Goal: Check status: Check status

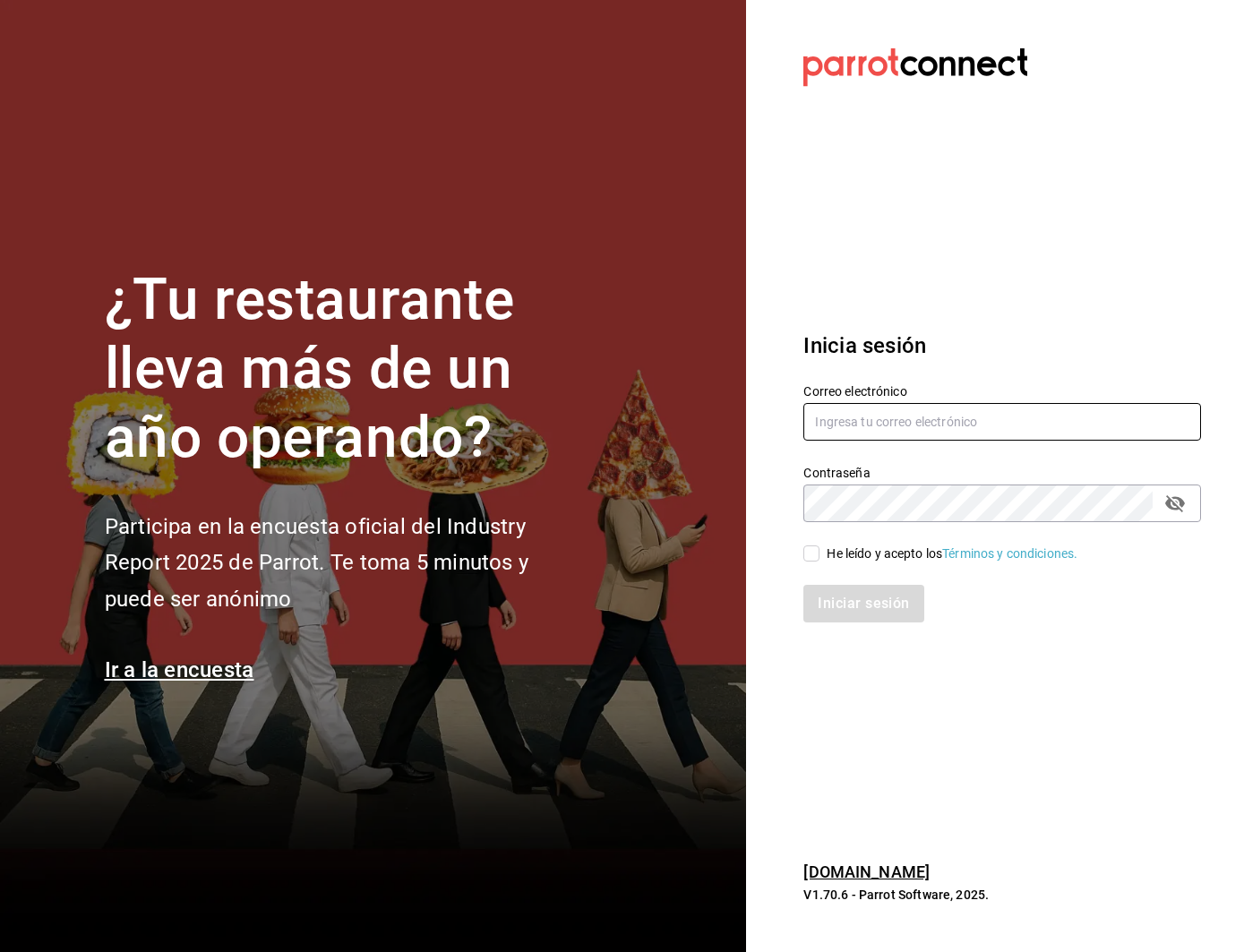
click at [925, 422] on input "text" at bounding box center [1001, 421] width 397 height 38
type input "[PERSON_NAME][EMAIL_ADDRESS][DOMAIN_NAME]"
click at [809, 559] on input "He leído y acepto los Términos y condiciones." at bounding box center [810, 553] width 16 height 16
checkbox input "true"
click at [824, 614] on button "Iniciar sesión" at bounding box center [863, 603] width 121 height 38
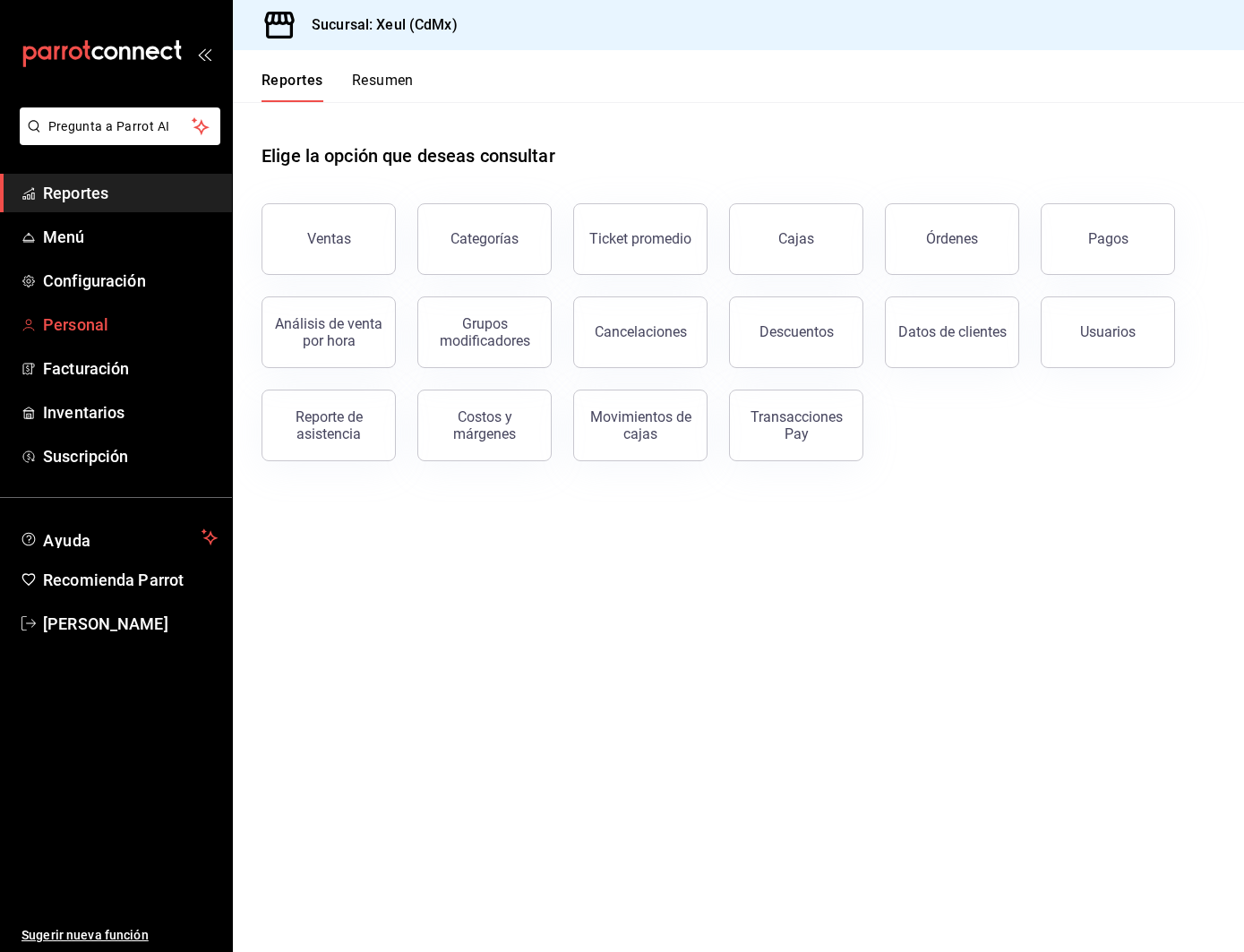
click at [103, 337] on link "Personal" at bounding box center [116, 325] width 232 height 39
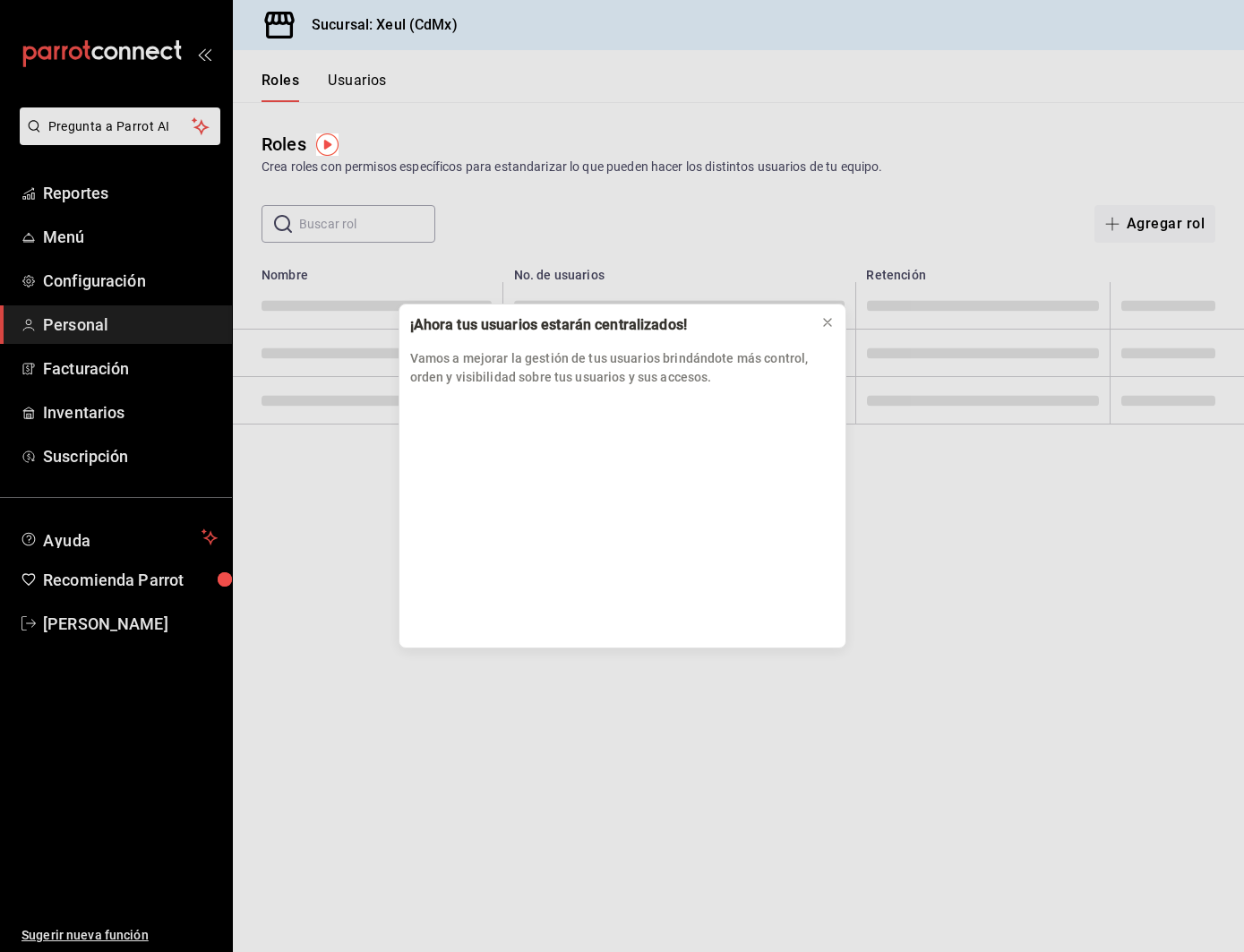
click at [140, 202] on div "¡Ahora tus usuarios estarán centralizados! Vamos a mejorar la gestión de tus us…" at bounding box center [622, 476] width 1244 height 952
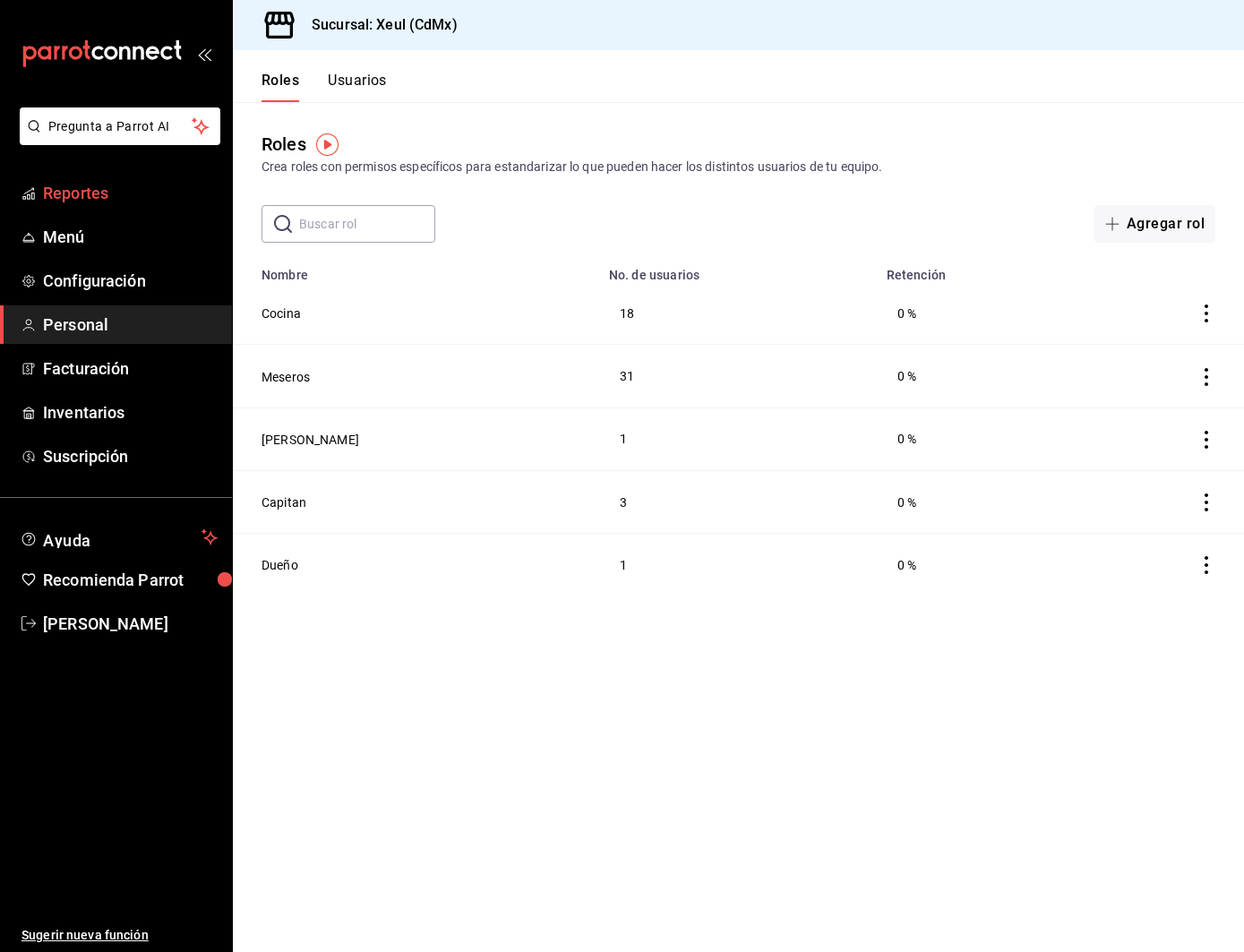
click at [147, 185] on span "Reportes" at bounding box center [130, 193] width 175 height 24
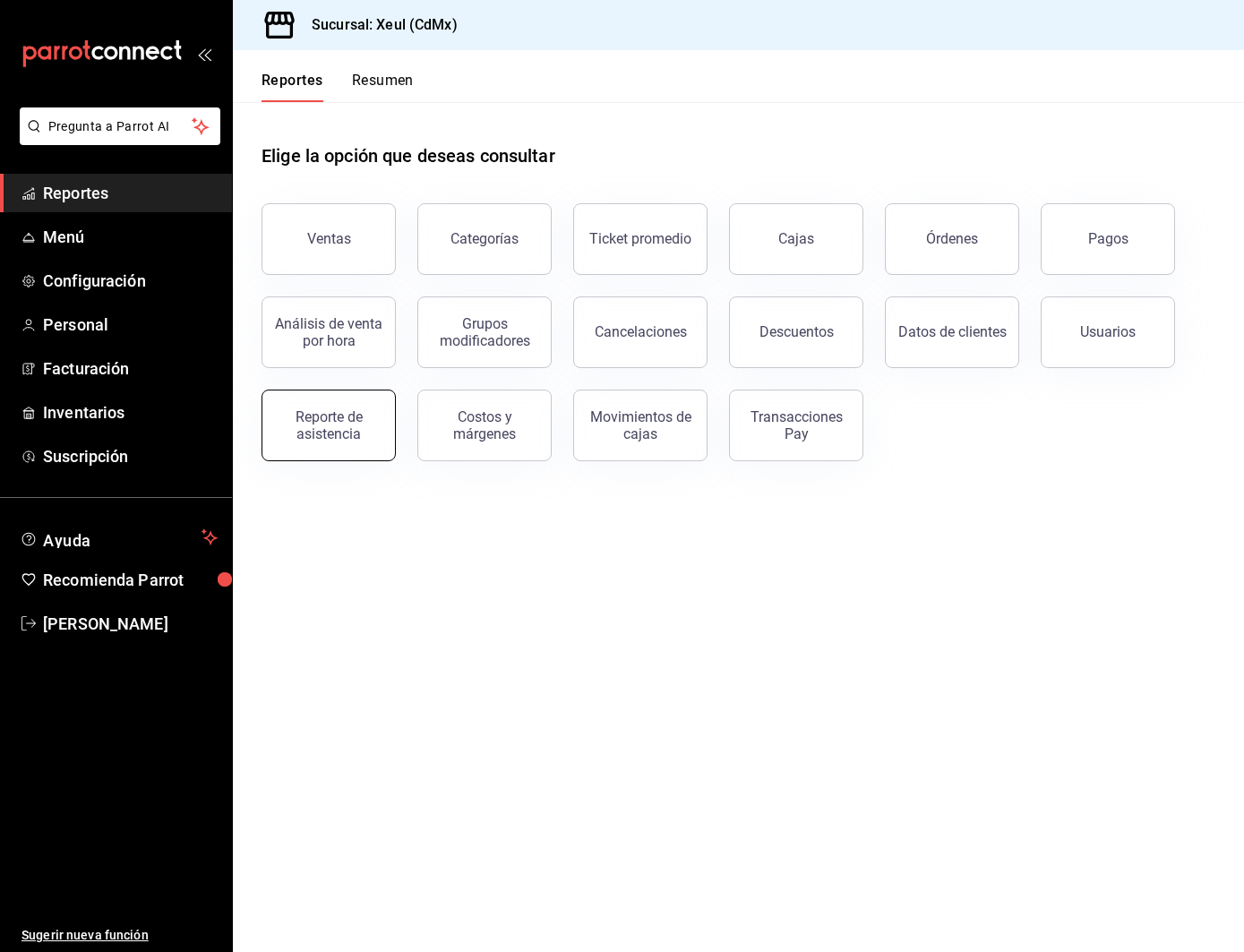
click at [377, 413] on div "Reporte de asistencia" at bounding box center [329, 425] width 111 height 34
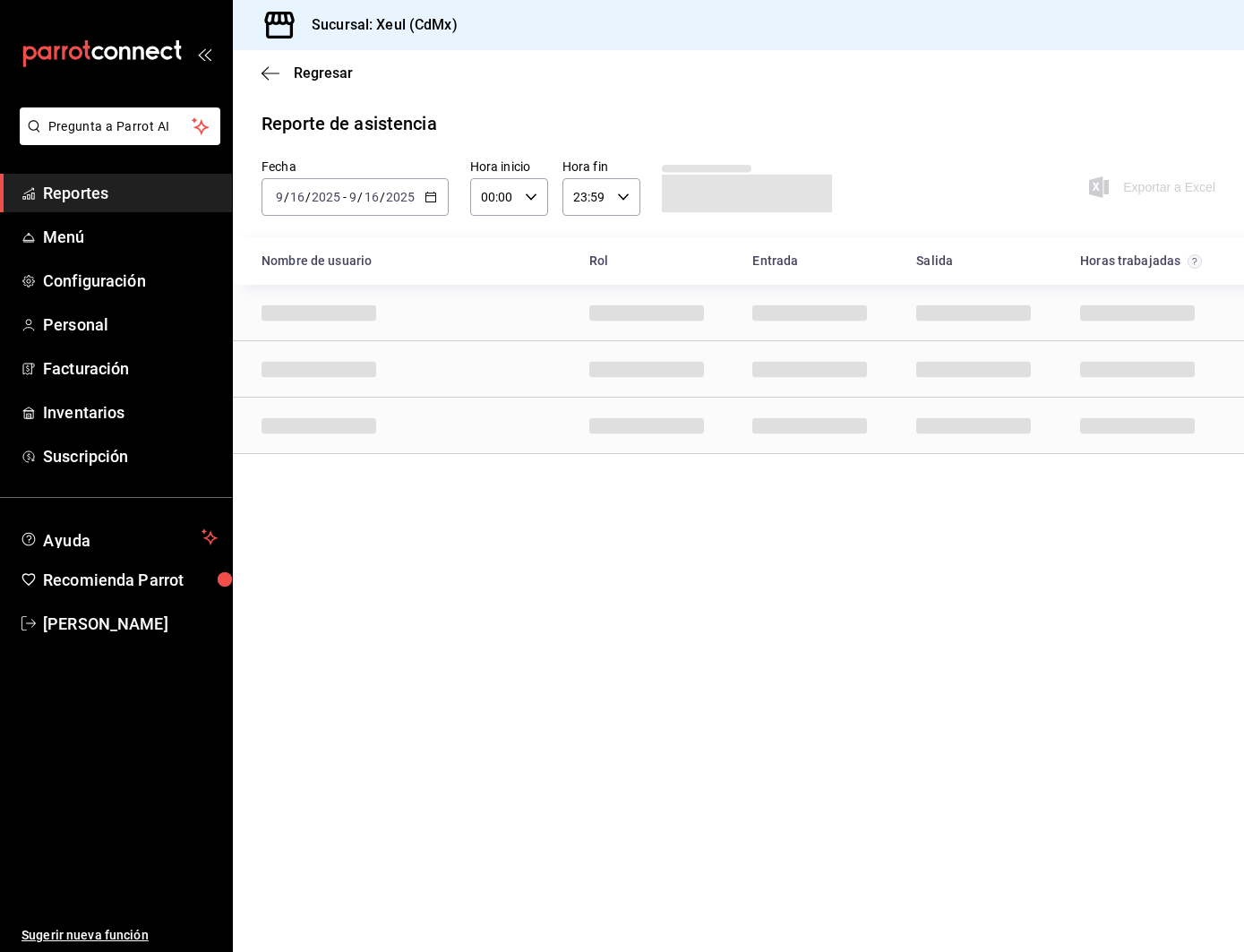
click at [389, 168] on label "Fecha" at bounding box center [355, 167] width 187 height 13
click at [386, 190] on input "2025" at bounding box center [400, 196] width 31 height 14
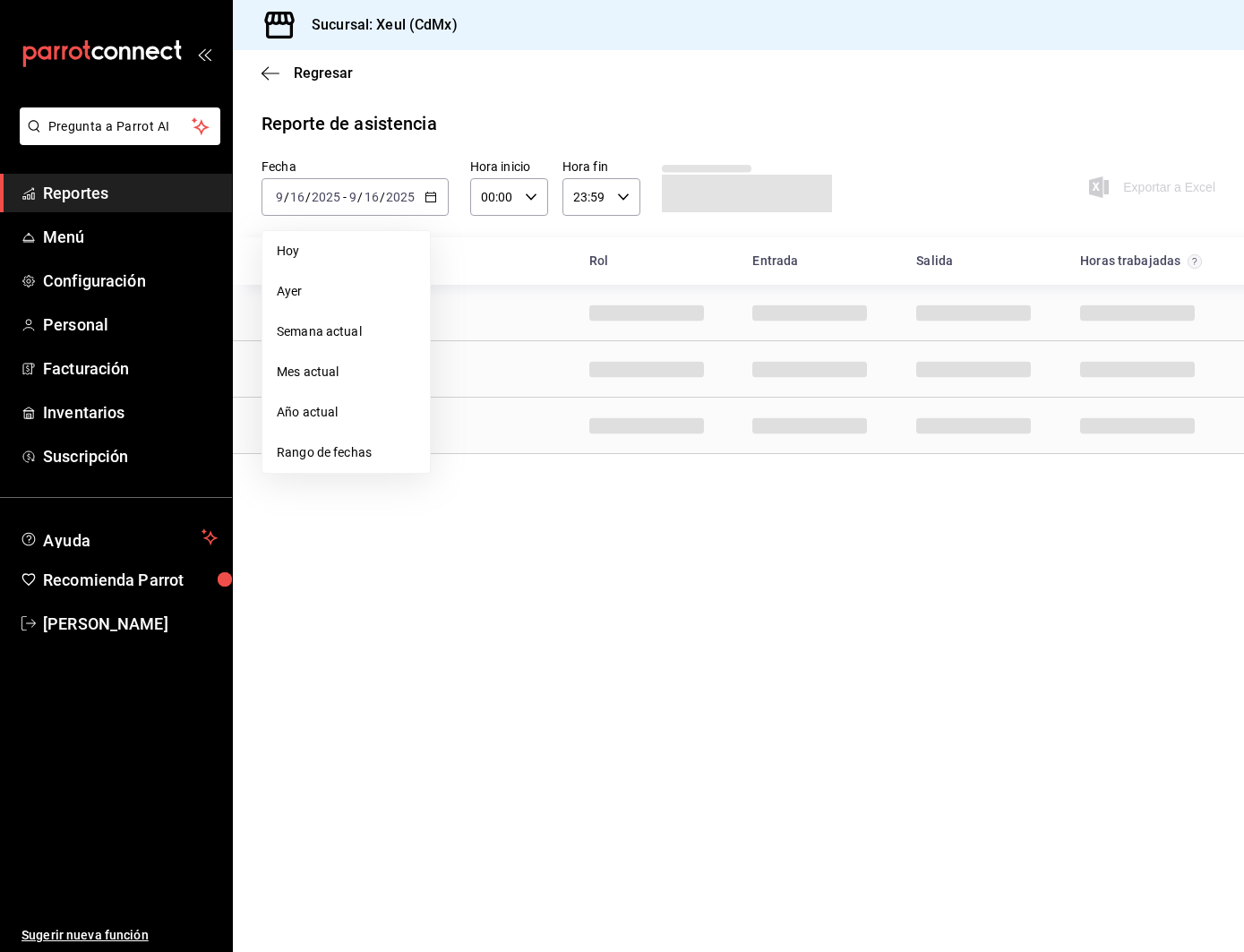
click at [382, 456] on span "Rango de fechas" at bounding box center [346, 453] width 139 height 19
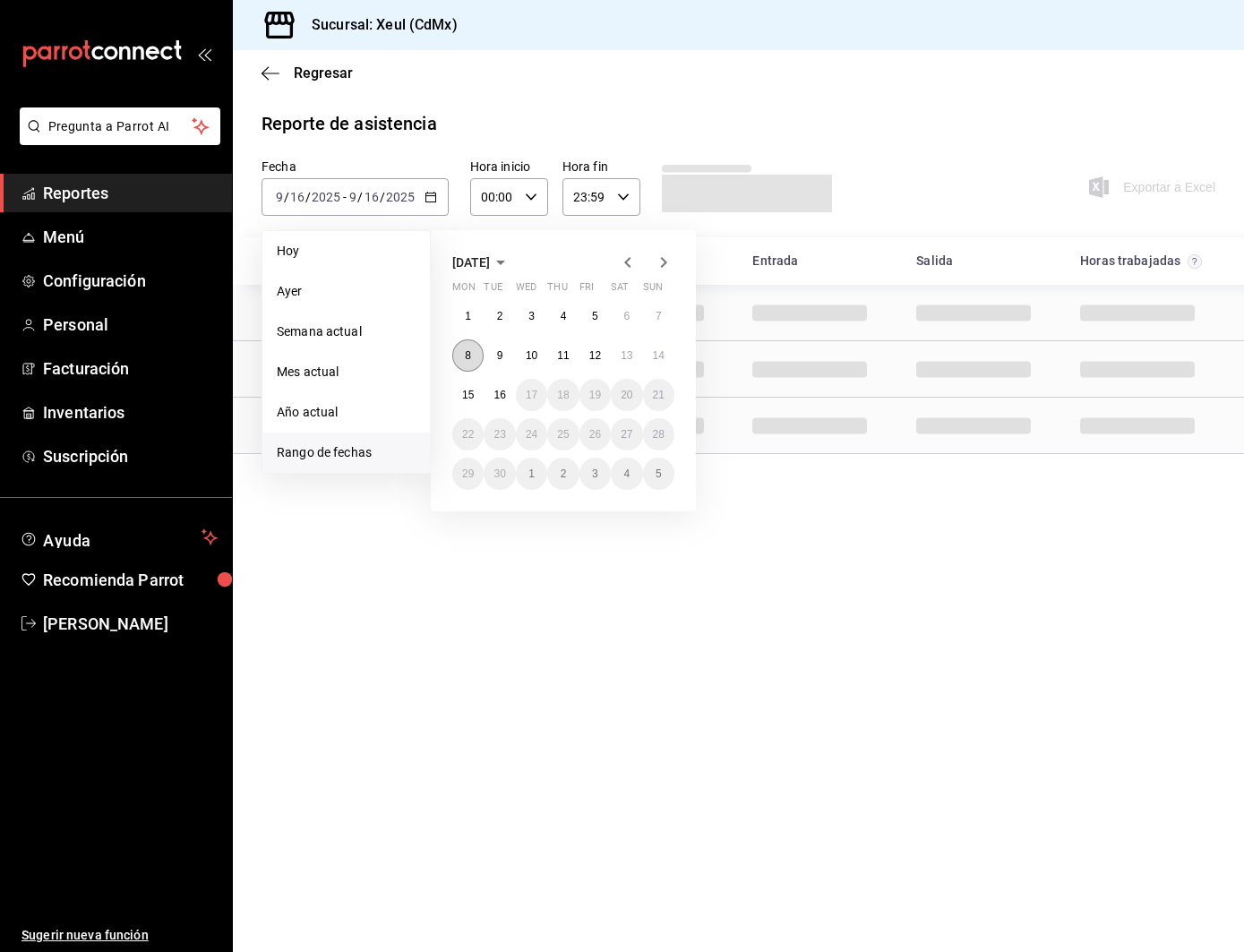
click at [471, 365] on button "8" at bounding box center [468, 355] width 31 height 32
click at [458, 356] on button "8" at bounding box center [468, 355] width 31 height 32
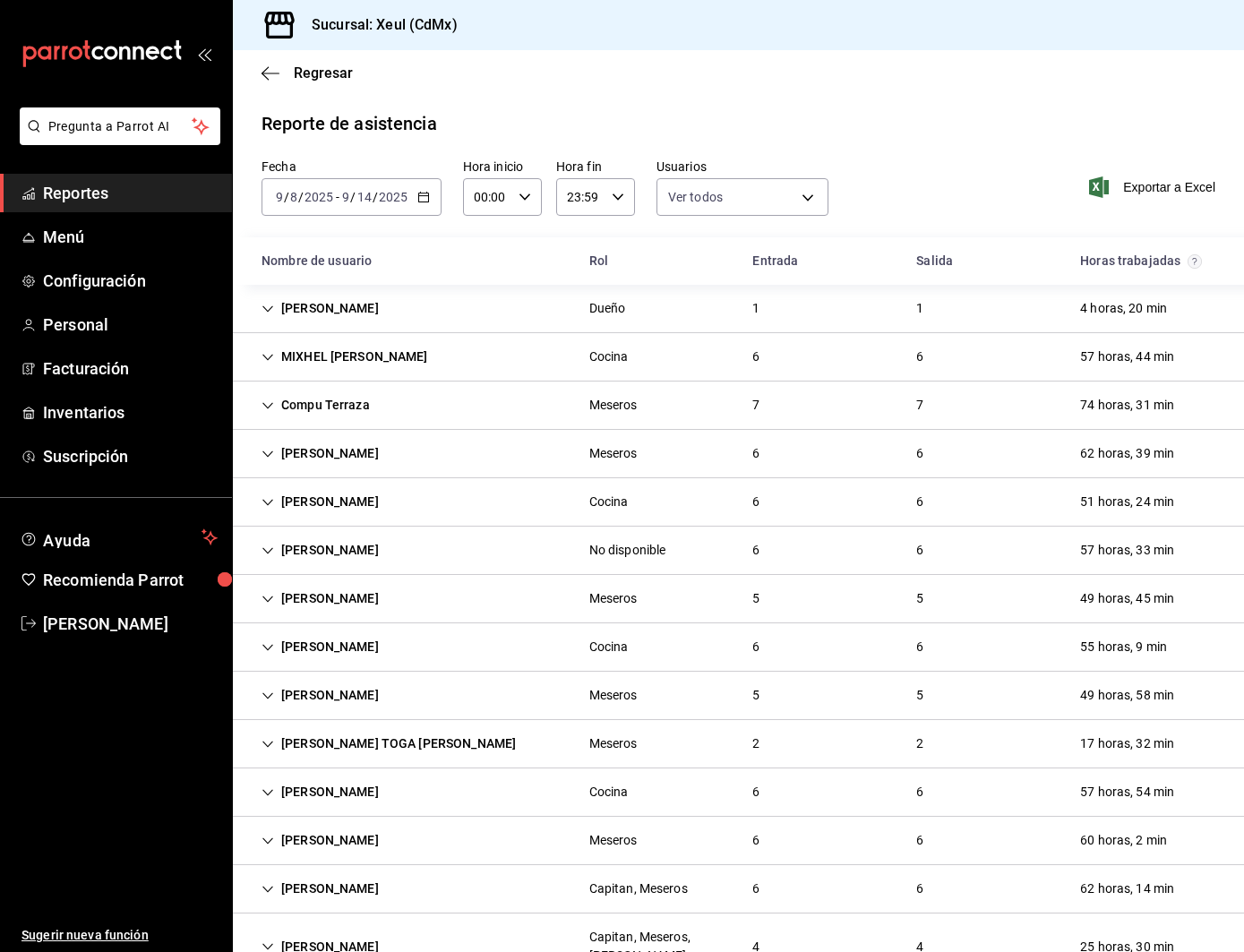
scroll to position [159, 0]
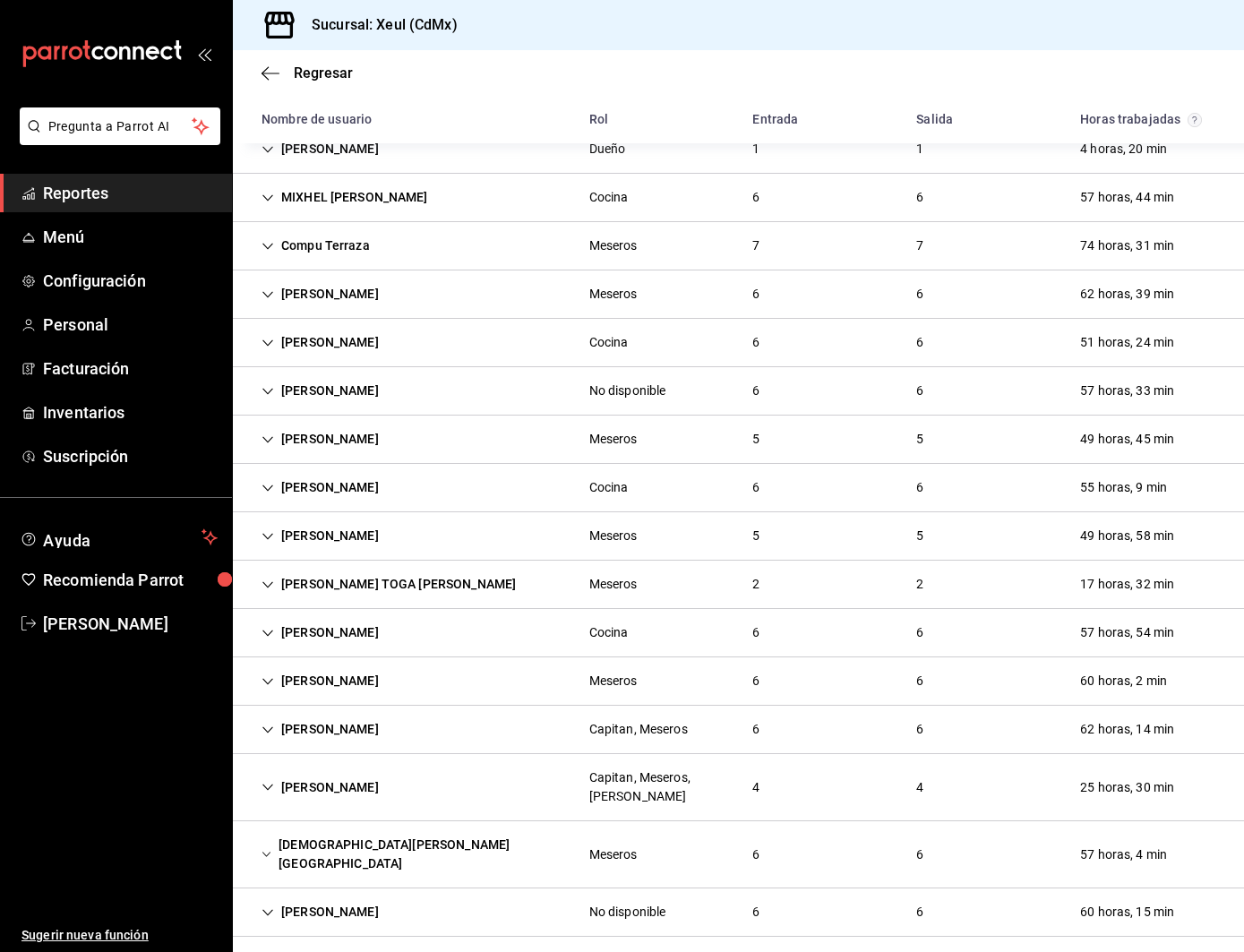
click at [607, 388] on div "No disponible" at bounding box center [627, 391] width 77 height 19
click at [565, 377] on div "ELIAS HERNANDEZ DOMINGUEZ No disponible 6 6 57 horas, 33 min" at bounding box center [737, 390] width 1011 height 47
click at [462, 320] on div "DIANA MARBELLA PARTIDA GOMEZ Cocina 6 6 51 horas, 24 min" at bounding box center [737, 343] width 1011 height 48
click at [393, 349] on div "DIANA MARBELLA PARTIDA GOMEZ" at bounding box center [320, 343] width 146 height 33
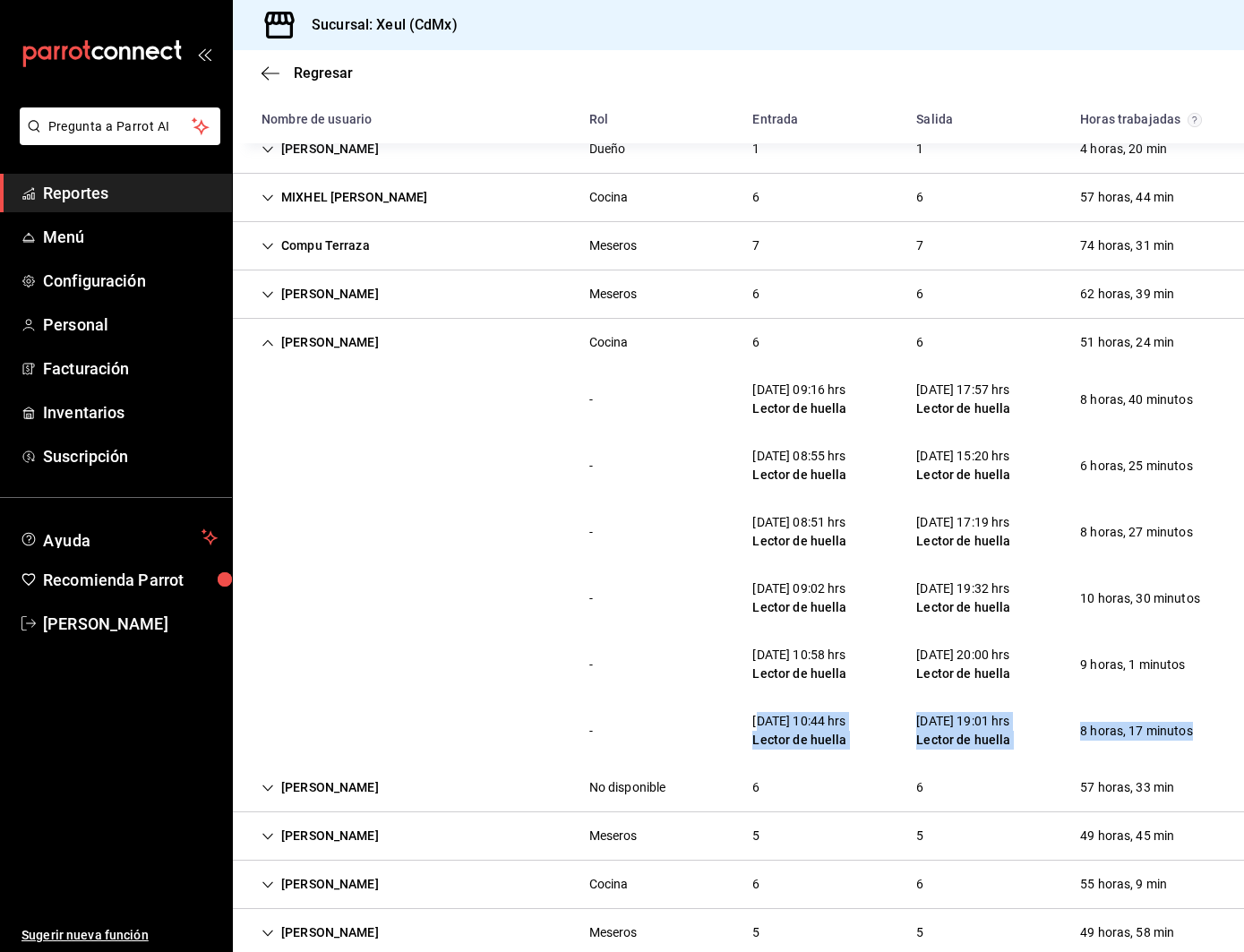
drag, startPoint x: 1200, startPoint y: 755, endPoint x: 761, endPoint y: 713, distance: 441.0
click at [761, 713] on div "- 14/09/25 10:44 hrs Lector de huella 14/09/25 19:01 hrs Lector de huella 8 hor…" at bounding box center [737, 731] width 1011 height 67
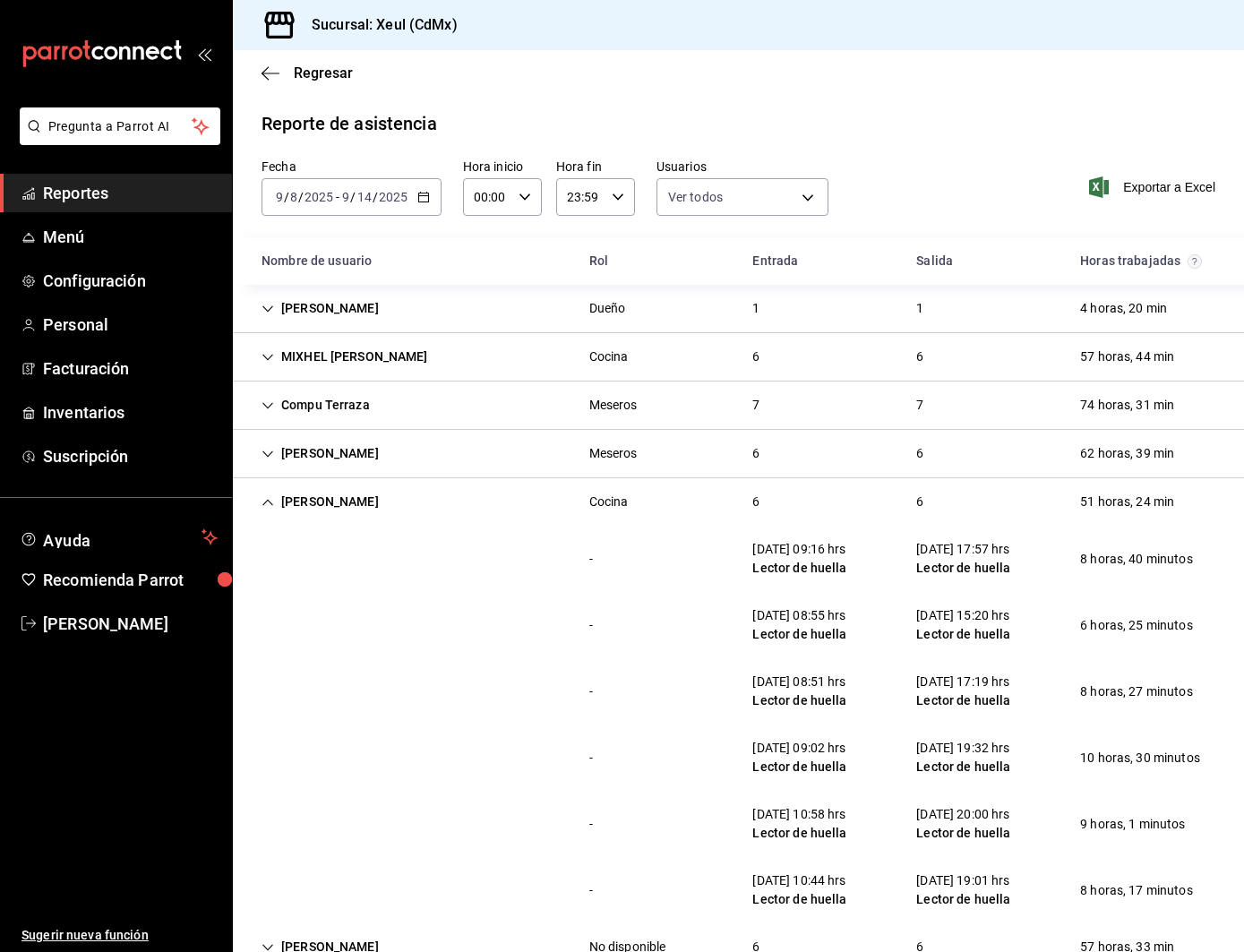
click at [380, 196] on input "2025" at bounding box center [393, 196] width 31 height 14
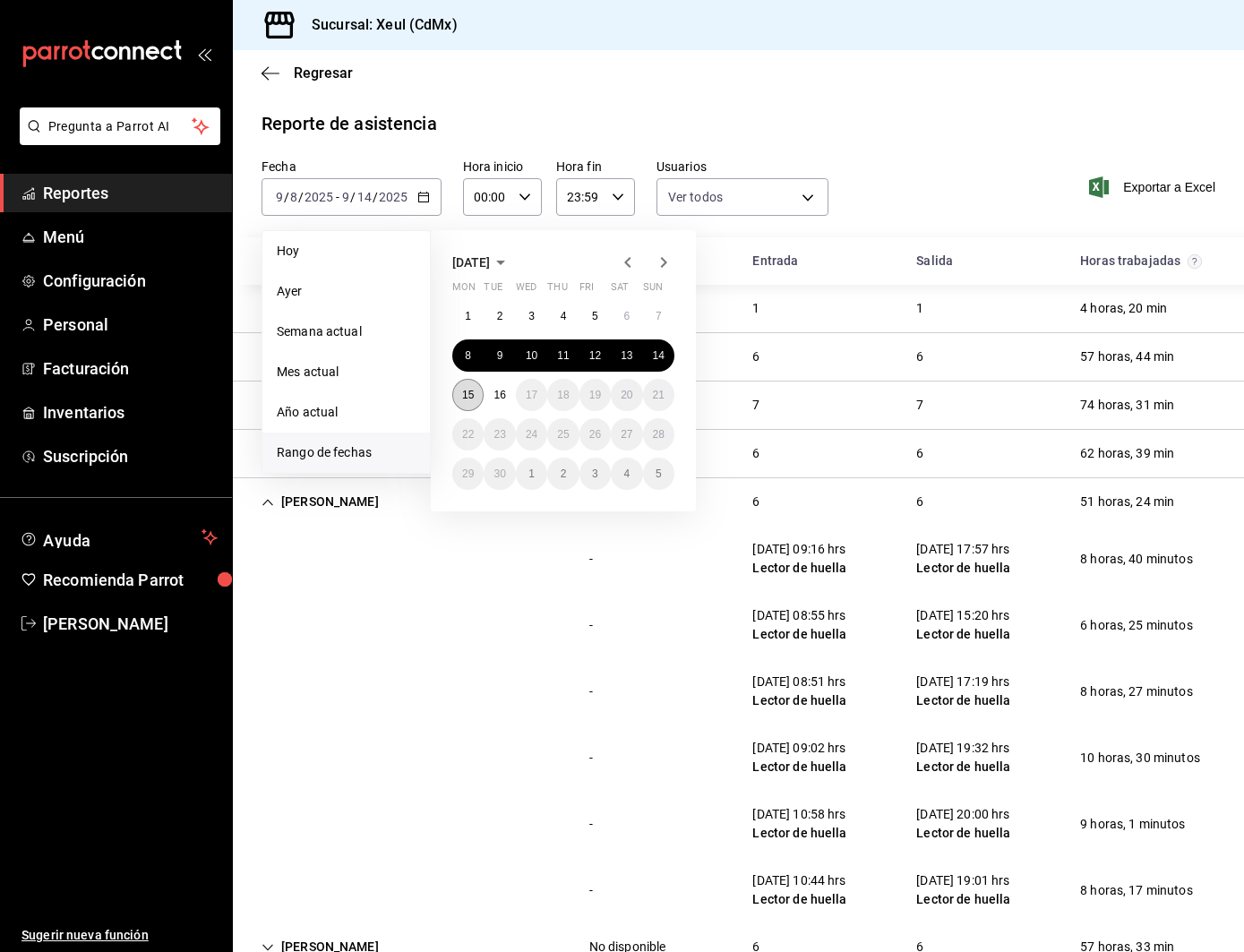
click at [477, 400] on button "15" at bounding box center [468, 395] width 31 height 32
click at [513, 395] on button "16" at bounding box center [499, 395] width 31 height 32
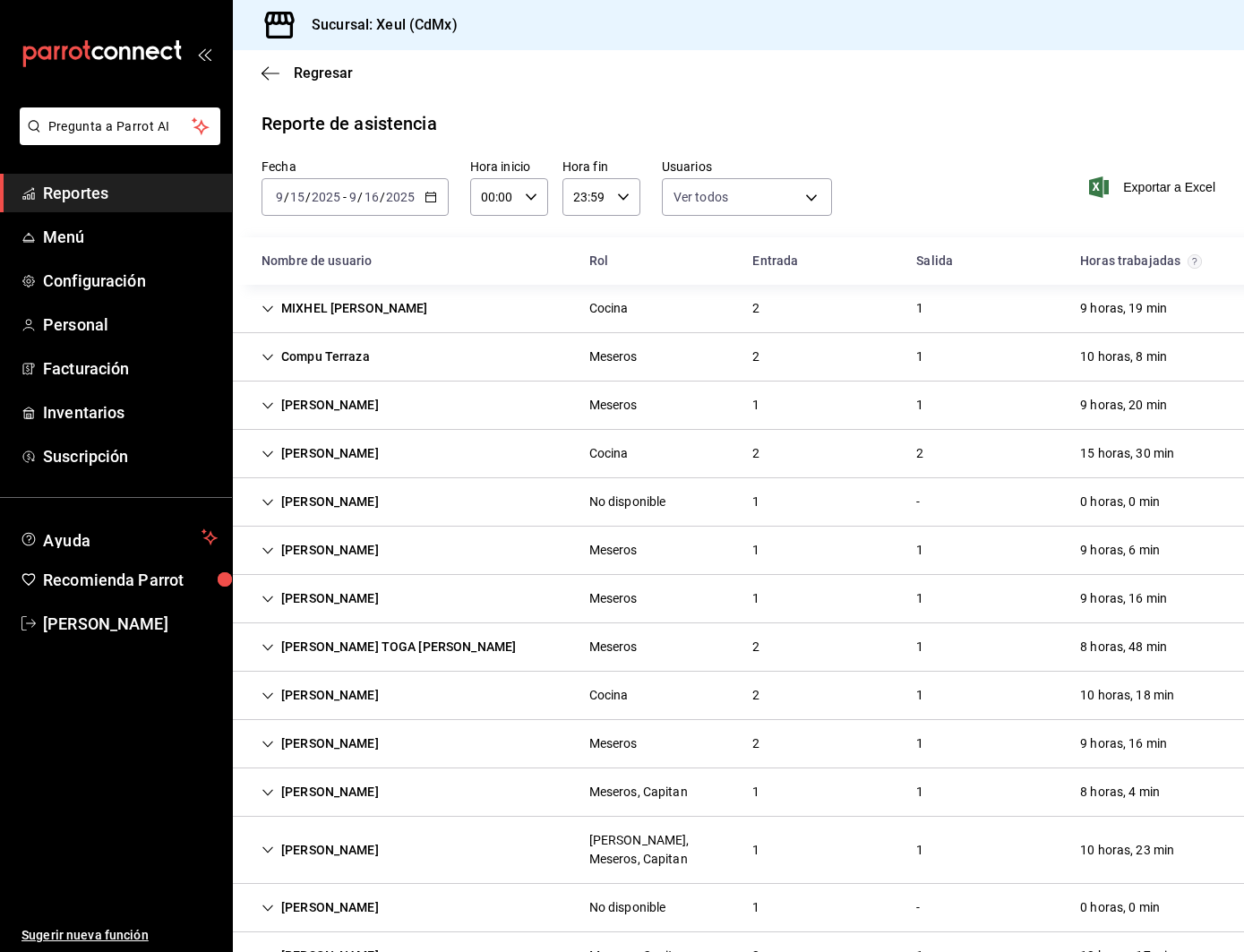
click at [958, 134] on div "Reporte de asistencia" at bounding box center [738, 123] width 954 height 27
click at [393, 449] on div "DIANA MARBELLA PARTIDA GOMEZ" at bounding box center [320, 454] width 146 height 33
click at [275, 458] on div "DIANA MARBELLA PARTIDA GOMEZ" at bounding box center [320, 454] width 146 height 33
click at [269, 457] on icon "Cell" at bounding box center [268, 454] width 13 height 13
click at [270, 409] on icon "Cell" at bounding box center [268, 406] width 13 height 13
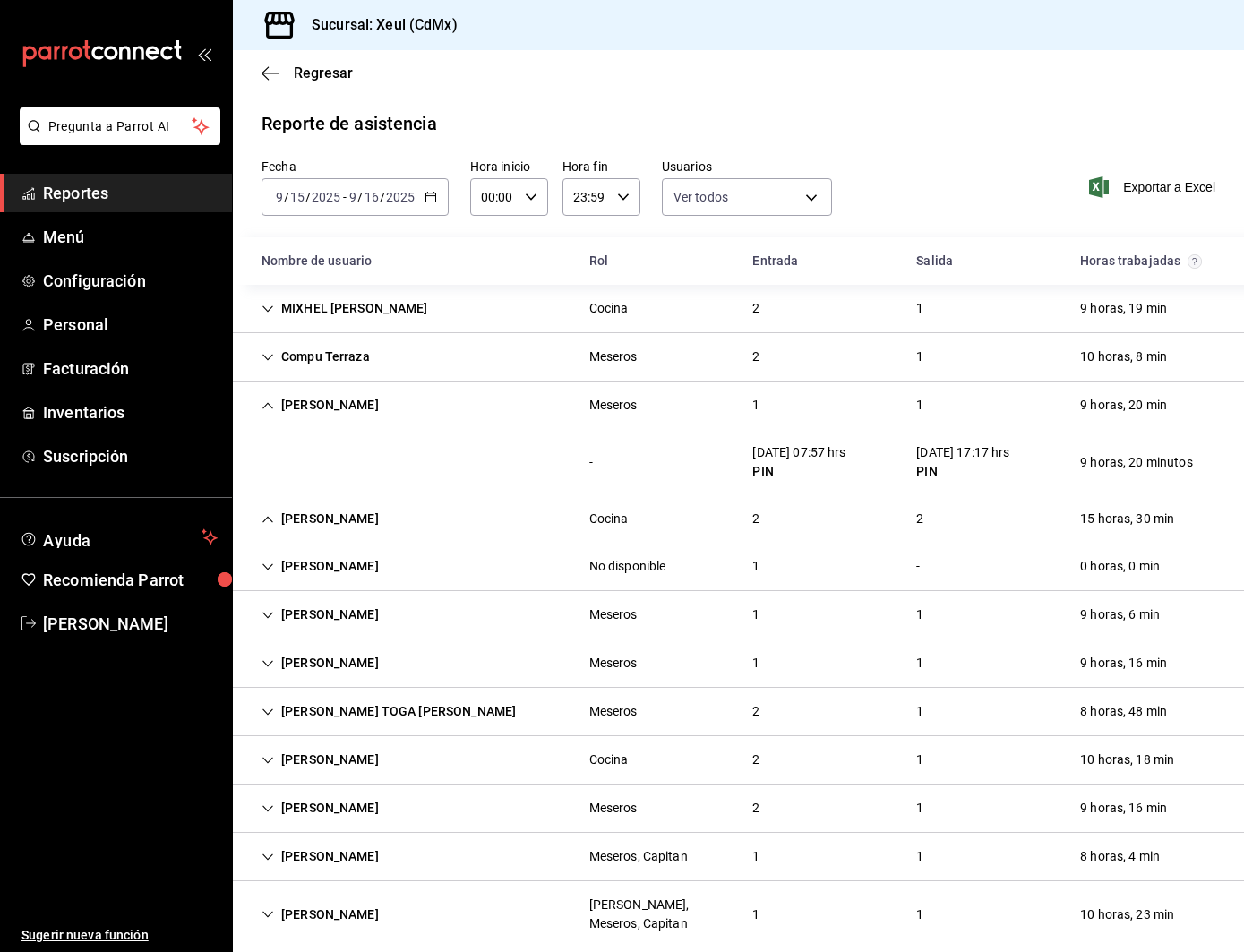
click at [270, 409] on icon "Cell" at bounding box center [268, 406] width 13 height 13
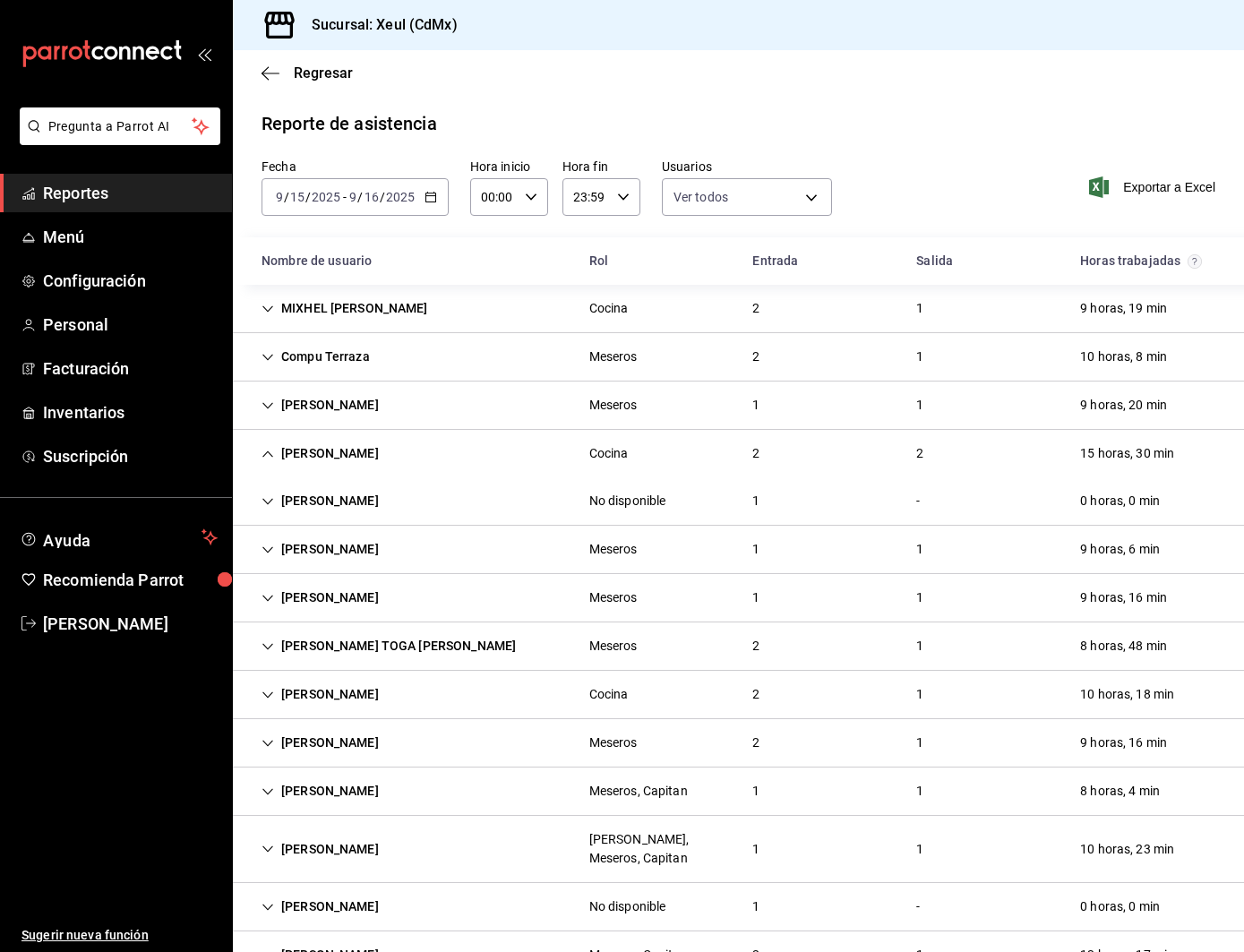
click at [269, 451] on icon "Cell" at bounding box center [268, 454] width 13 height 13
